Goal: Task Accomplishment & Management: Use online tool/utility

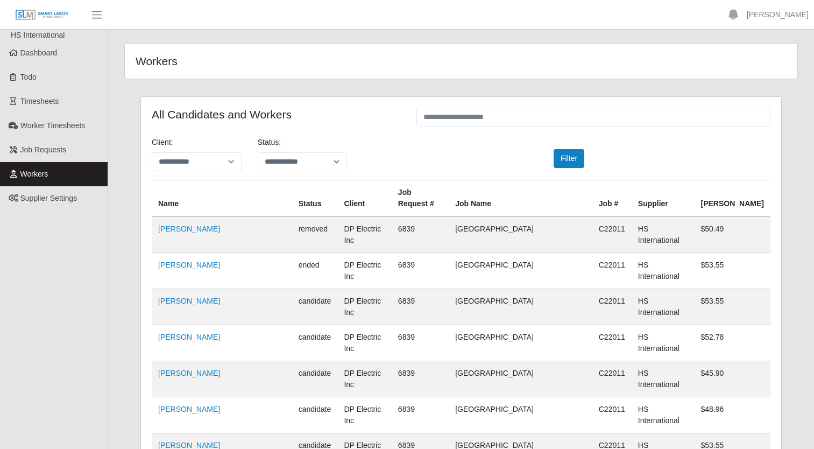
scroll to position [7060, 0]
click at [28, 70] on link "Todo" at bounding box center [54, 77] width 108 height 24
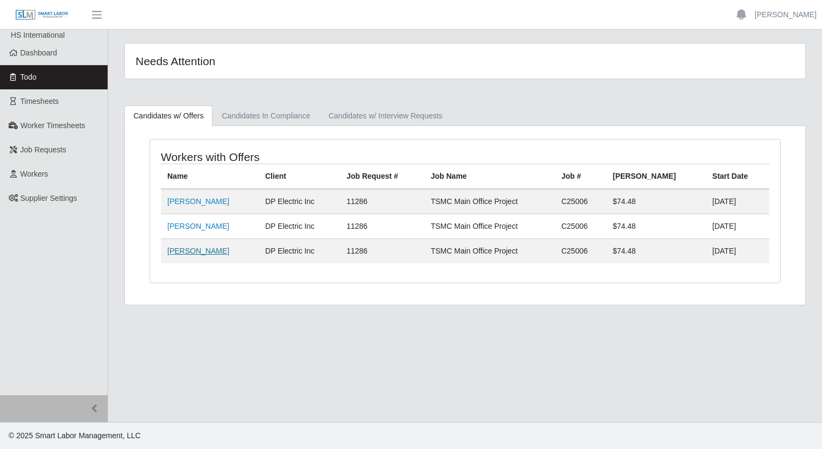
click at [200, 252] on link "[PERSON_NAME]" at bounding box center [198, 250] width 62 height 9
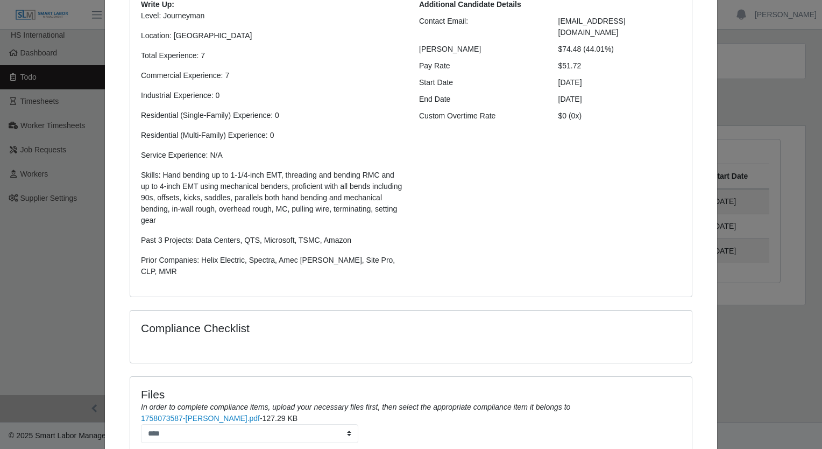
scroll to position [211, 0]
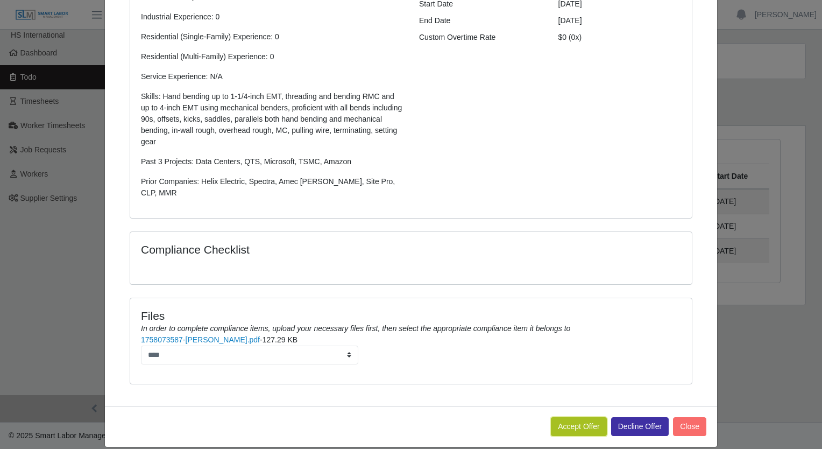
click at [555, 417] on button "Accept Offer" at bounding box center [579, 426] width 56 height 19
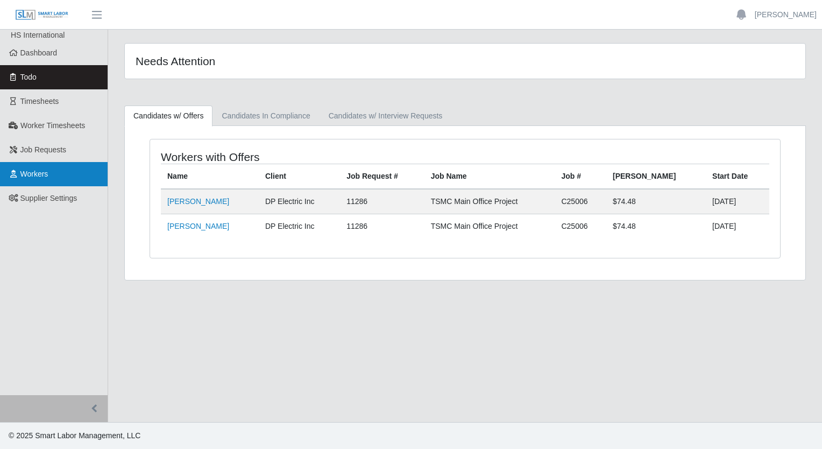
click at [45, 176] on span "Workers" at bounding box center [34, 173] width 28 height 9
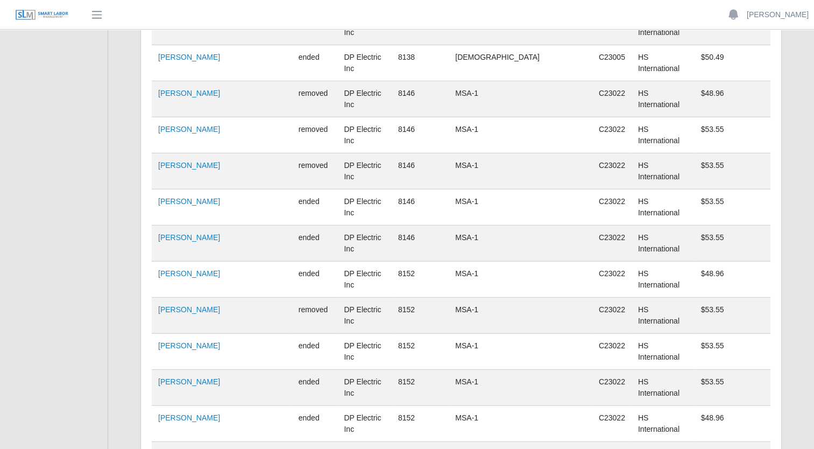
scroll to position [7060, 0]
